Goal: Task Accomplishment & Management: Manage account settings

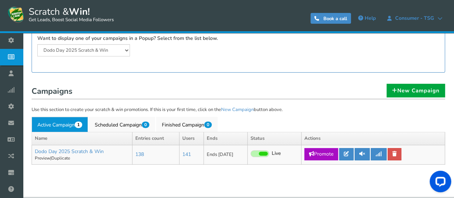
scroll to position [111, 0]
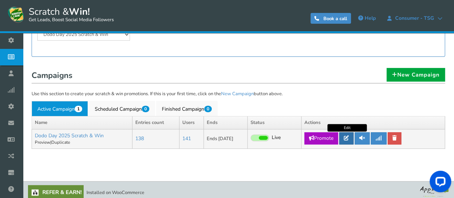
click at [346, 135] on icon at bounding box center [346, 137] width 5 height 5
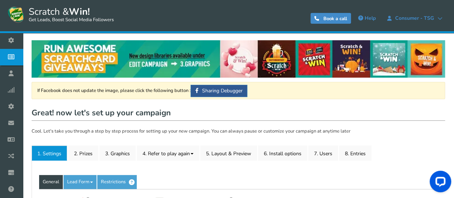
type input "Dodo Day 2025 Scratch & Win"
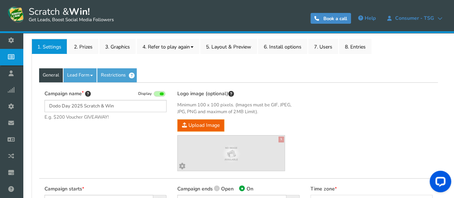
scroll to position [108, 0]
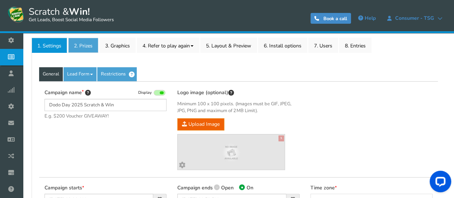
click at [89, 45] on link "2. Prizes" at bounding box center [83, 45] width 30 height 15
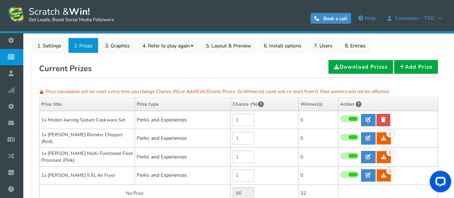
click at [445, 81] on div "NOTE: Scratch and Win plugin is deleted or deactivated. Please check and re-ins…" at bounding box center [238, 122] width 421 height 395
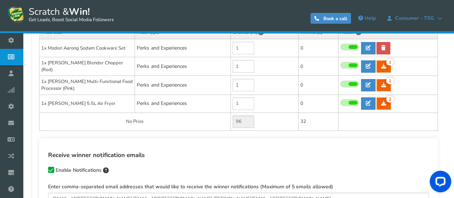
scroll to position [144, 0]
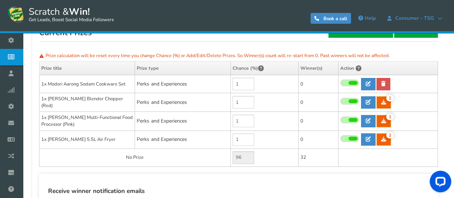
click at [445, 84] on div "NOTE: Scratch and Win plugin is deleted or deactivated. Please check and re-ins…" at bounding box center [238, 86] width 421 height 395
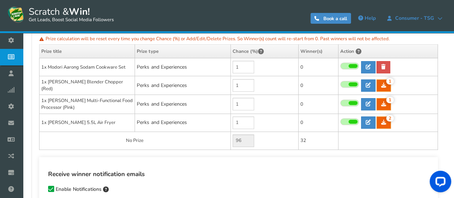
scroll to position [125, 0]
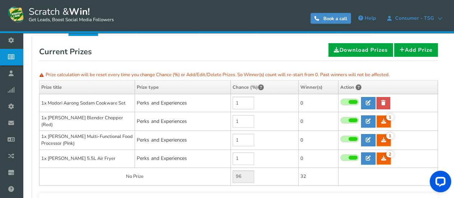
click at [193, 43] on div "Current Prizes Download Prizes Add Prize" at bounding box center [238, 52] width 399 height 18
click at [234, 46] on div "Current Prizes Download Prizes Add Prize" at bounding box center [238, 52] width 399 height 18
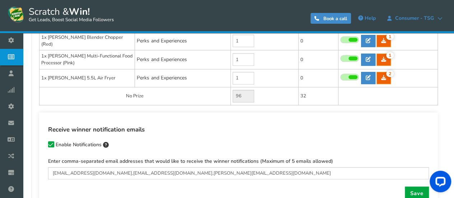
scroll to position [232, 0]
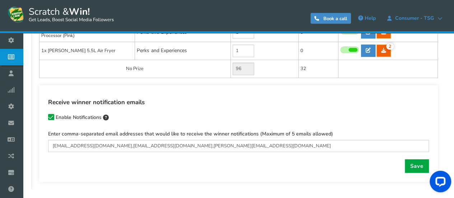
click at [316, 104] on div "Receive winner notification emails Enable Notifications" at bounding box center [238, 111] width 381 height 26
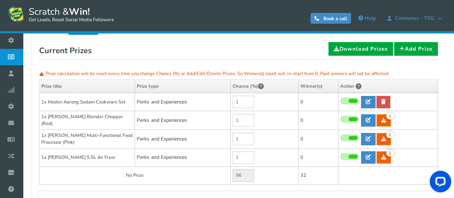
scroll to position [125, 0]
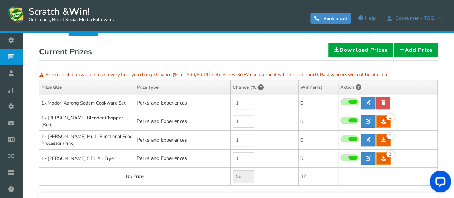
click at [444, 71] on div "General Lead Form Labels Fields setup Restrictions Allow users to play again af…" at bounding box center [239, 166] width 414 height 261
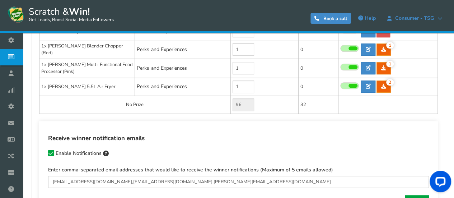
scroll to position [160, 0]
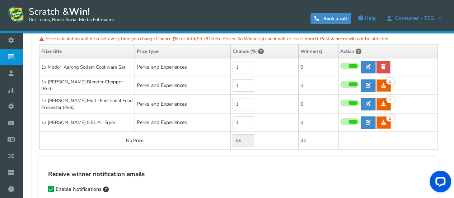
click at [284, 177] on div "Receive winner notification emails Enable Notifications" at bounding box center [238, 182] width 381 height 26
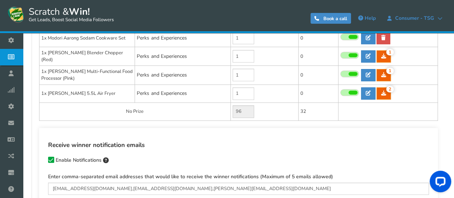
scroll to position [232, 0]
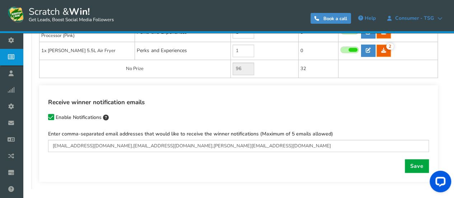
click at [318, 90] on div "Receive winner notification emails Enable Notifications Enter comma-separated e…" at bounding box center [238, 133] width 399 height 97
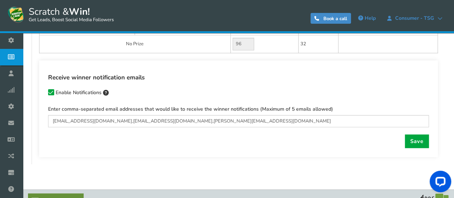
scroll to position [268, 0]
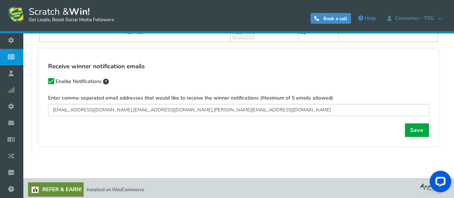
click at [388, 72] on div "Receive winner notification emails Enable Notifications" at bounding box center [238, 75] width 381 height 26
click at [289, 135] on div "Receive winner notification emails Enable Notifications Enter comma-separated e…" at bounding box center [238, 97] width 399 height 97
click at [279, 80] on div "Receive winner notification emails Enable Notifications" at bounding box center [238, 75] width 381 height 26
click at [273, 136] on div "Receive winner notification emails Enable Notifications Enter comma-separated e…" at bounding box center [238, 97] width 399 height 97
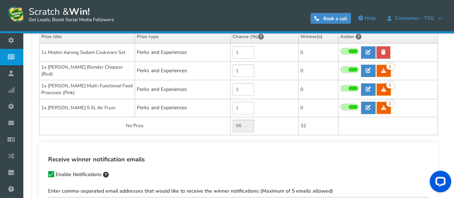
scroll to position [160, 0]
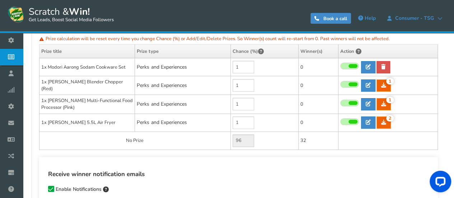
click at [291, 170] on h4 "Receive winner notification emails" at bounding box center [238, 174] width 381 height 10
click at [343, 134] on td at bounding box center [388, 140] width 100 height 18
click at [337, 145] on td "32" at bounding box center [318, 140] width 40 height 18
click at [438, 146] on table "Prize title Prize type Chance (%) Quantity Winner(s) Type Slot type Slot range …" at bounding box center [238, 96] width 399 height 105
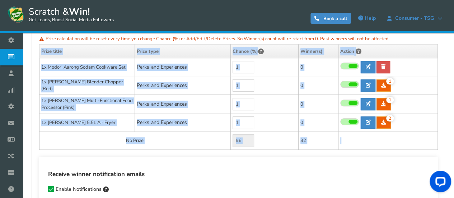
click at [438, 146] on div "General Lead Form Labels Fields setup Restrictions Allow users to play again af…" at bounding box center [239, 130] width 414 height 261
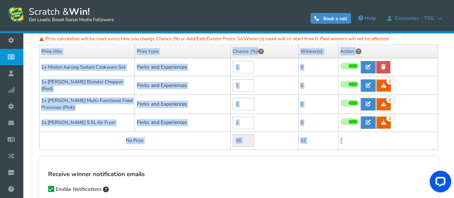
click at [438, 146] on div "General Lead Form Labels Fields setup Restrictions Allow users to play again af…" at bounding box center [239, 130] width 414 height 261
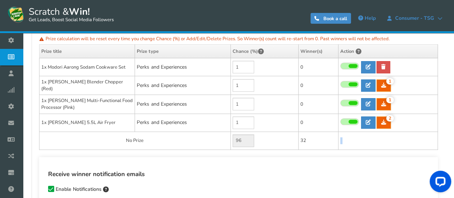
click at [438, 147] on table "Prize title Prize type Chance (%) Quantity Winner(s) Type Slot type Slot range …" at bounding box center [238, 96] width 399 height 105
click at [439, 147] on div "General Lead Form Labels Fields setup Restrictions Allow users to play again af…" at bounding box center [239, 130] width 414 height 261
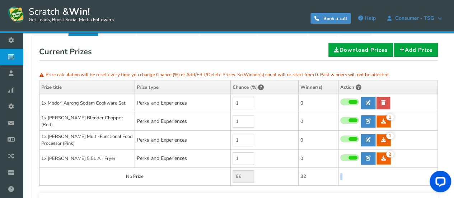
click at [440, 146] on div "General Lead Form Labels Fields setup Restrictions Allow users to play again af…" at bounding box center [239, 166] width 414 height 261
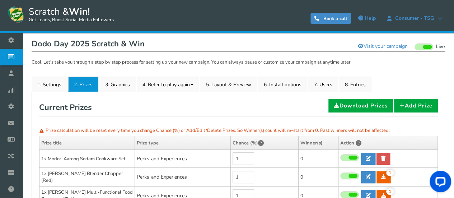
scroll to position [53, 0]
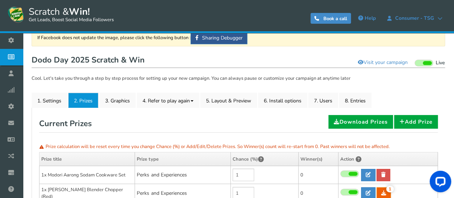
click at [290, 123] on div "Current Prizes Download Prizes Add Prize" at bounding box center [238, 124] width 399 height 18
click at [295, 116] on div "Current Prizes Download Prizes Add Prize" at bounding box center [238, 124] width 399 height 18
click at [450, 100] on div "NOTE: Scratch and Win plugin is deleted or deactivated. Please check and re-ins…" at bounding box center [238, 177] width 431 height 395
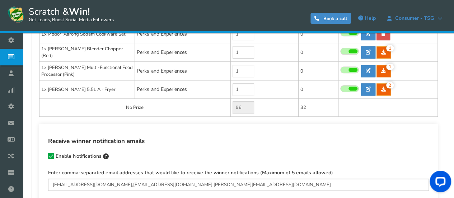
scroll to position [196, 0]
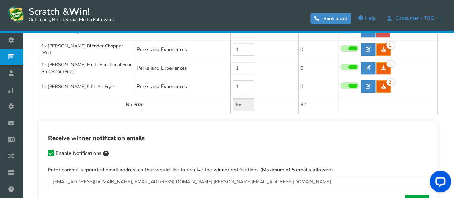
click at [431, 98] on td at bounding box center [388, 104] width 100 height 18
click at [408, 139] on h4 "Receive winner notification emails" at bounding box center [238, 139] width 381 height 10
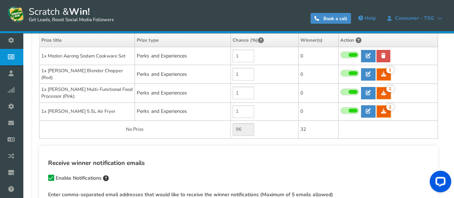
scroll to position [160, 0]
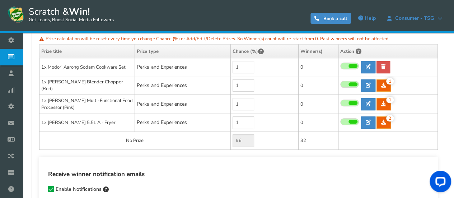
click at [449, 129] on div "NOTE: Scratch and Win plugin is deleted or deactivated. Please check and re-ins…" at bounding box center [238, 70] width 431 height 395
drag, startPoint x: 449, startPoint y: 129, endPoint x: 416, endPoint y: 155, distance: 42.3
click at [323, 186] on div "Receive winner notification emails Enable Notifications" at bounding box center [238, 182] width 381 height 26
click at [335, 150] on div "Reset: Prize calculation Prize calculation will be reset every time you change …" at bounding box center [238, 130] width 399 height 246
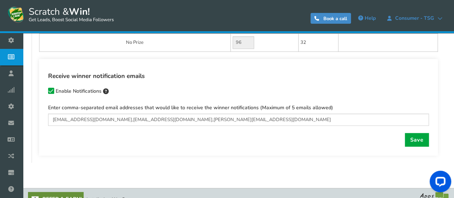
scroll to position [268, 0]
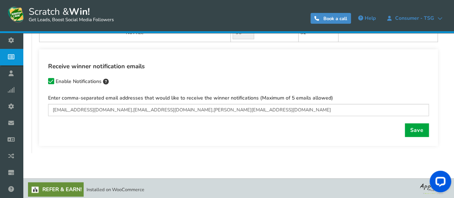
click at [209, 130] on div "Save" at bounding box center [238, 130] width 381 height 14
click at [378, 74] on div "Receive winner notification emails Enable Notifications" at bounding box center [238, 75] width 381 height 26
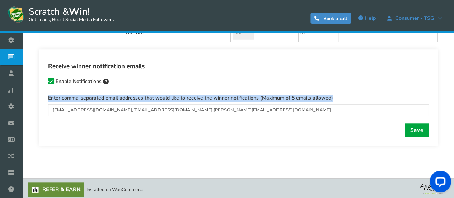
click at [378, 74] on div "Receive winner notification emails Enable Notifications" at bounding box center [238, 75] width 381 height 26
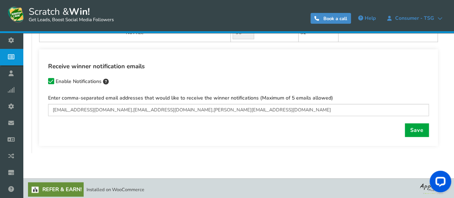
click at [416, 78] on div "Receive winner notification emails Enable Notifications" at bounding box center [238, 75] width 381 height 26
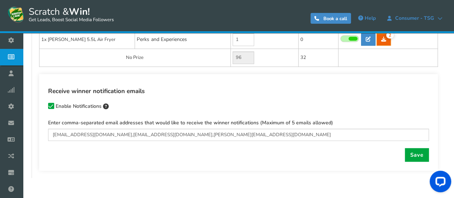
scroll to position [232, 0]
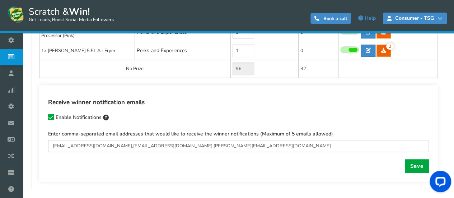
click at [437, 21] on span "Consumer - TSG" at bounding box center [415, 18] width 46 height 6
click at [438, 128] on div "Receive winner notification emails Enable Notifications Enter comma-separated e…" at bounding box center [238, 133] width 399 height 97
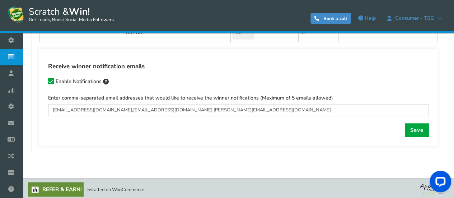
click at [265, 137] on div "Receive winner notification emails Enable Notifications Enter comma-separated e…" at bounding box center [238, 97] width 399 height 97
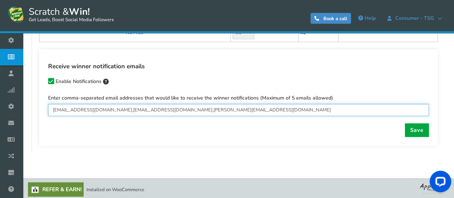
click at [198, 108] on input "[EMAIL_ADDRESS][DOMAIN_NAME],[EMAIL_ADDRESS][DOMAIN_NAME],[PERSON_NAME][EMAIL_A…" at bounding box center [238, 110] width 381 height 12
click at [135, 109] on input "[EMAIL_ADDRESS][DOMAIN_NAME],[EMAIL_ADDRESS][DOMAIN_NAME],[PERSON_NAME][EMAIL_A…" at bounding box center [238, 110] width 381 height 12
click at [84, 110] on input "[EMAIL_ADDRESS][DOMAIN_NAME],[EMAIL_ADDRESS][DOMAIN_NAME],[PERSON_NAME][EMAIL_A…" at bounding box center [238, 110] width 381 height 12
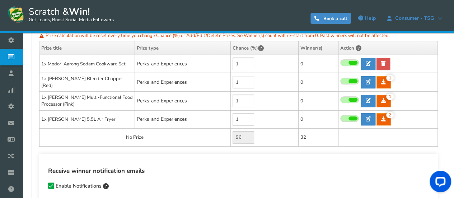
scroll to position [160, 0]
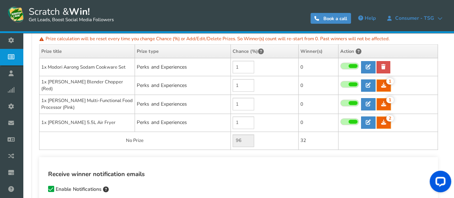
click at [296, 184] on div "Receive winner notification emails Enable Notifications" at bounding box center [238, 182] width 381 height 26
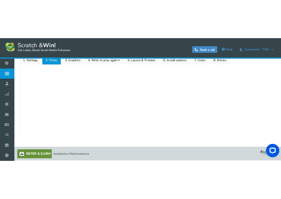
scroll to position [430, 0]
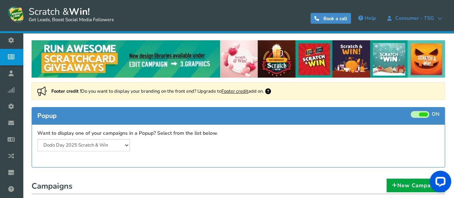
click at [298, 114] on div "Popup ON OFF" at bounding box center [238, 115] width 413 height 17
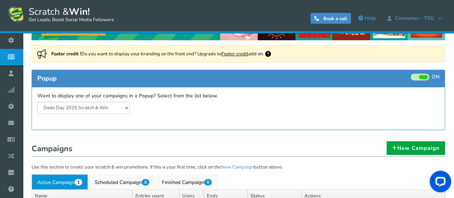
scroll to position [108, 0]
